Goal: Task Accomplishment & Management: Manage account settings

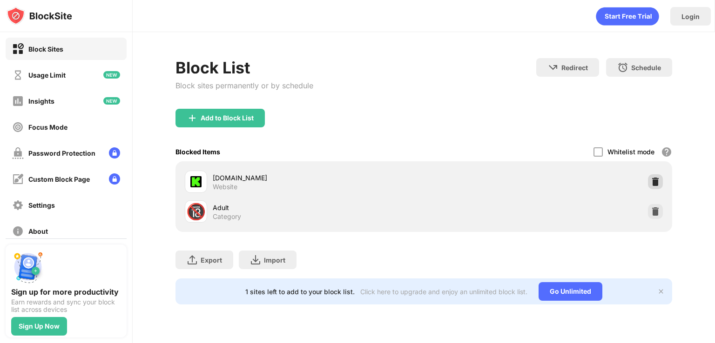
click at [651, 180] on img at bounding box center [654, 181] width 9 height 9
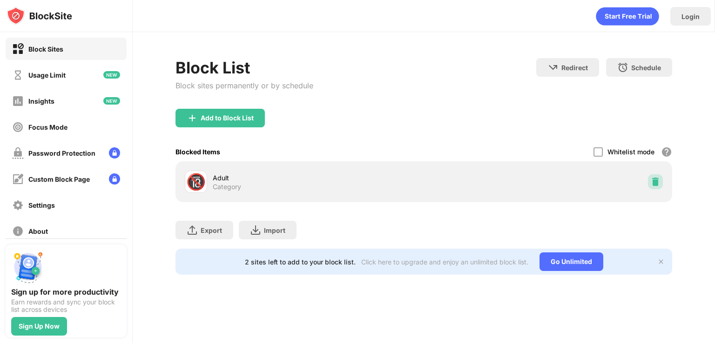
click at [652, 179] on img at bounding box center [654, 181] width 9 height 9
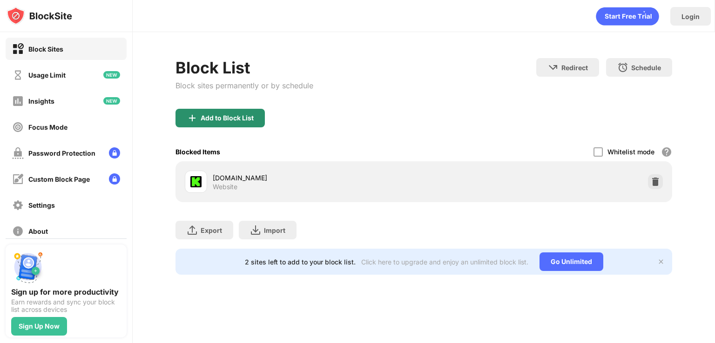
click at [226, 121] on div "Add to Block List" at bounding box center [219, 118] width 89 height 19
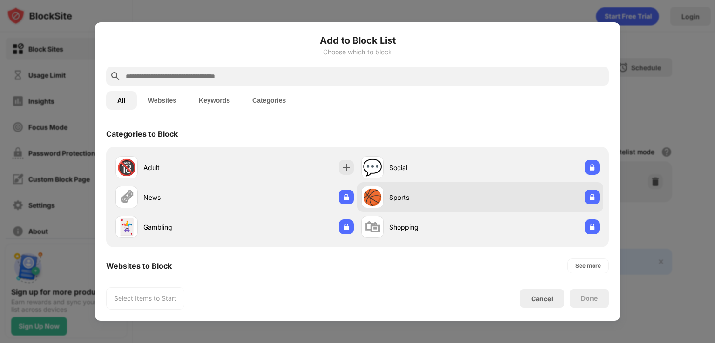
click at [345, 174] on div at bounding box center [346, 167] width 15 height 15
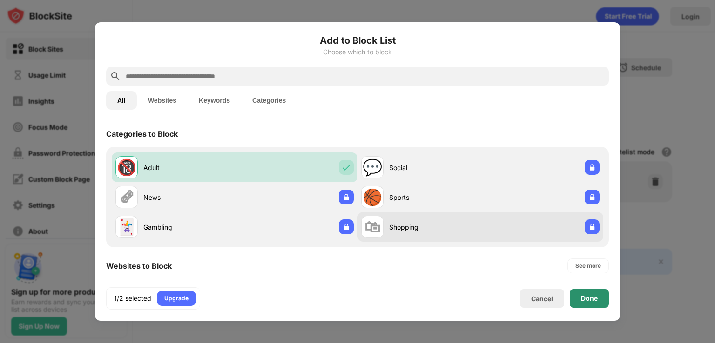
click at [587, 292] on div "Done" at bounding box center [589, 298] width 39 height 19
